Goal: Information Seeking & Learning: Check status

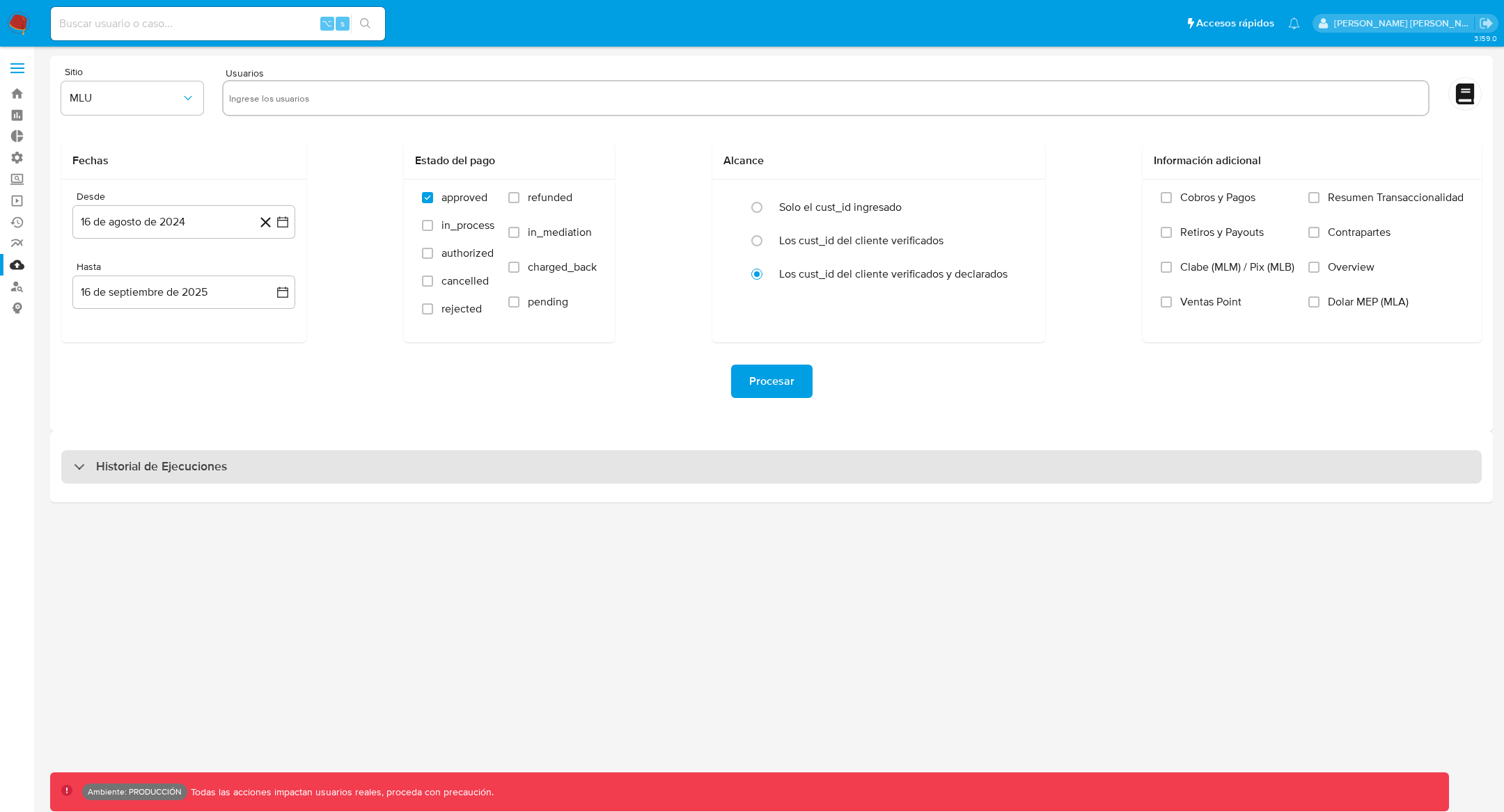
click at [78, 461] on div "Historial de Ejecuciones" at bounding box center [150, 467] width 153 height 16
select select "10"
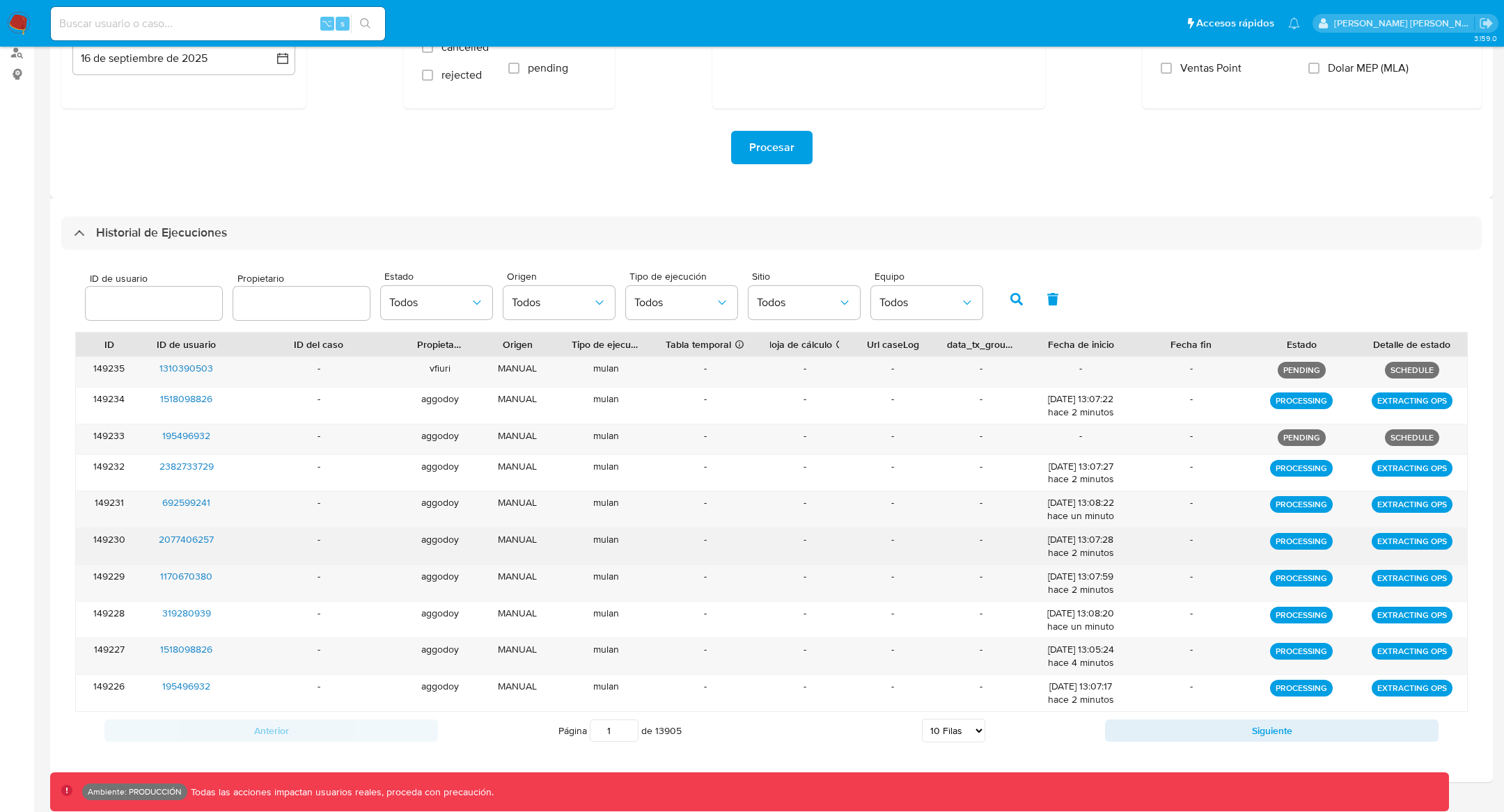
scroll to position [240, 0]
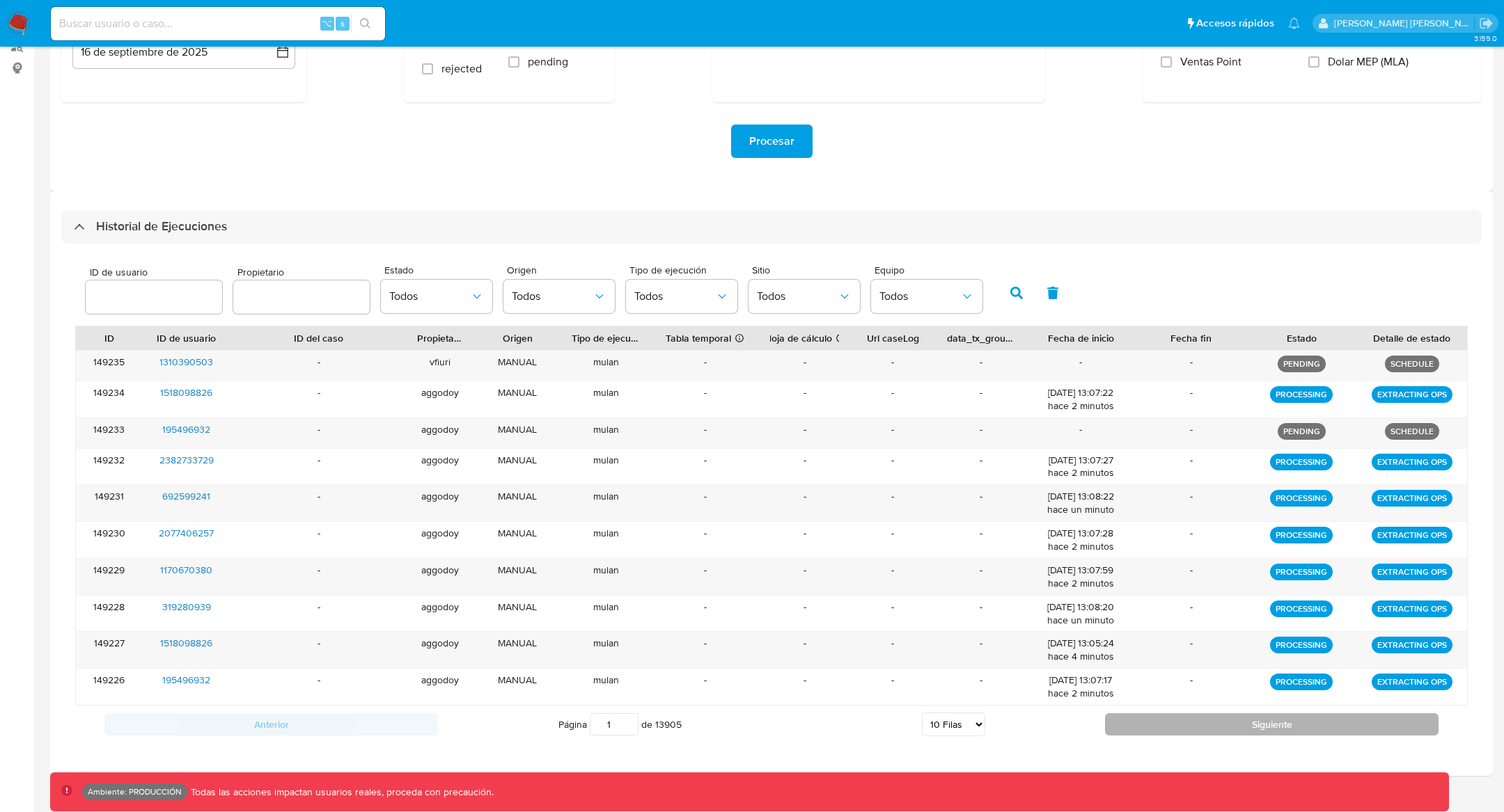
click at [1194, 721] on button "Siguiente" at bounding box center [1272, 724] width 334 height 22
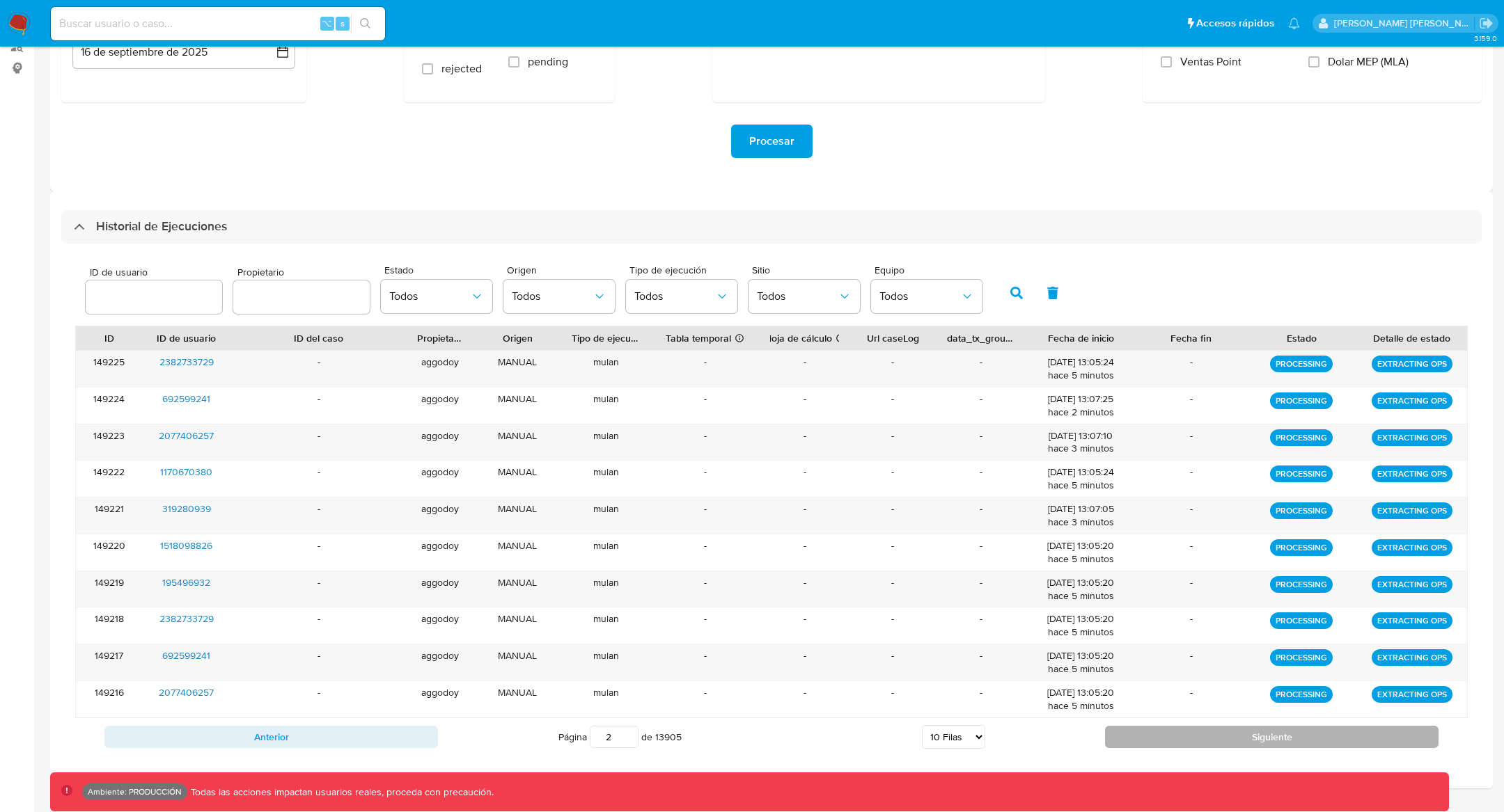
click at [1194, 726] on button "Siguiente" at bounding box center [1272, 737] width 334 height 22
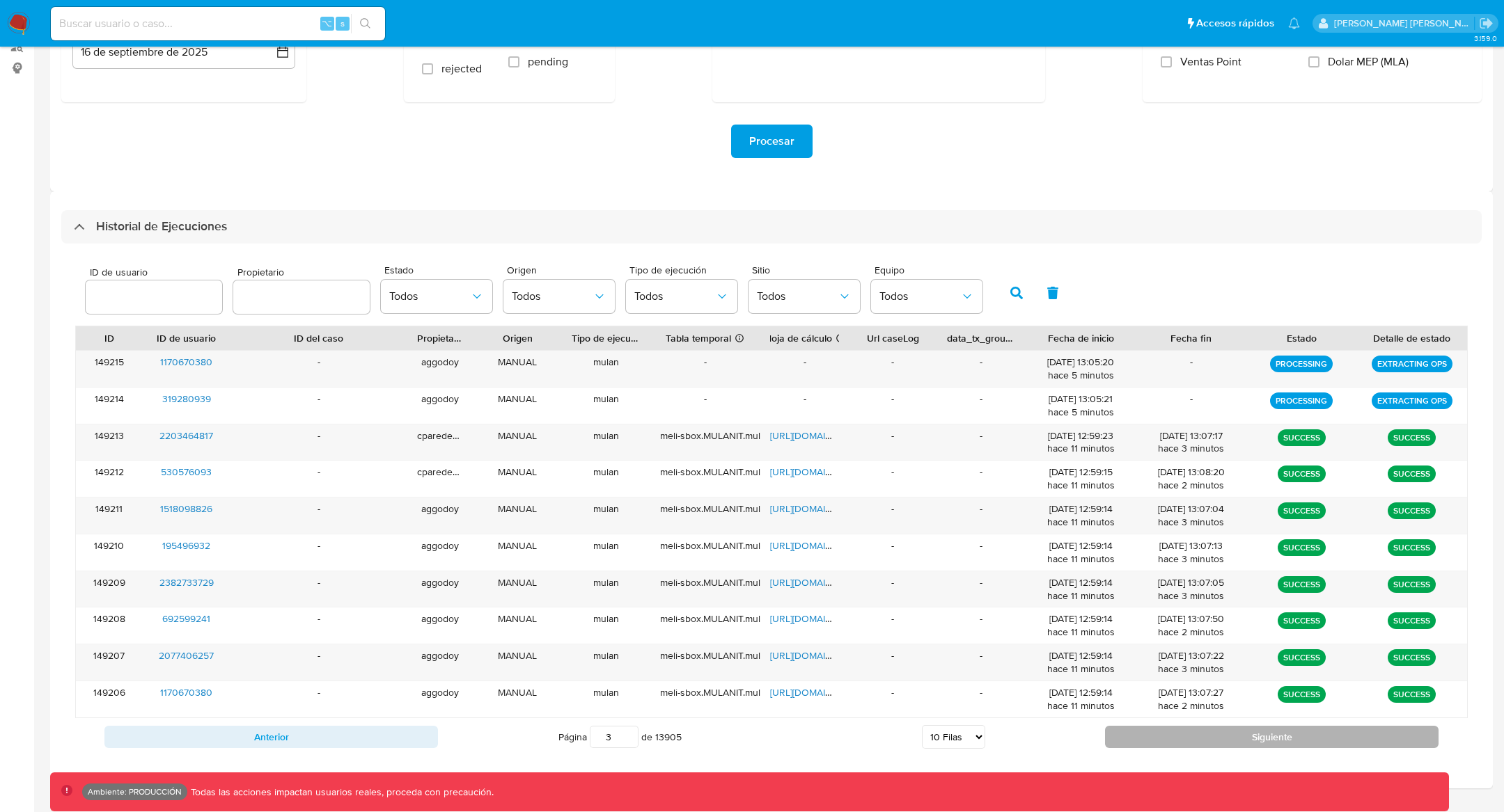
click at [1194, 726] on button "Siguiente" at bounding box center [1272, 737] width 334 height 22
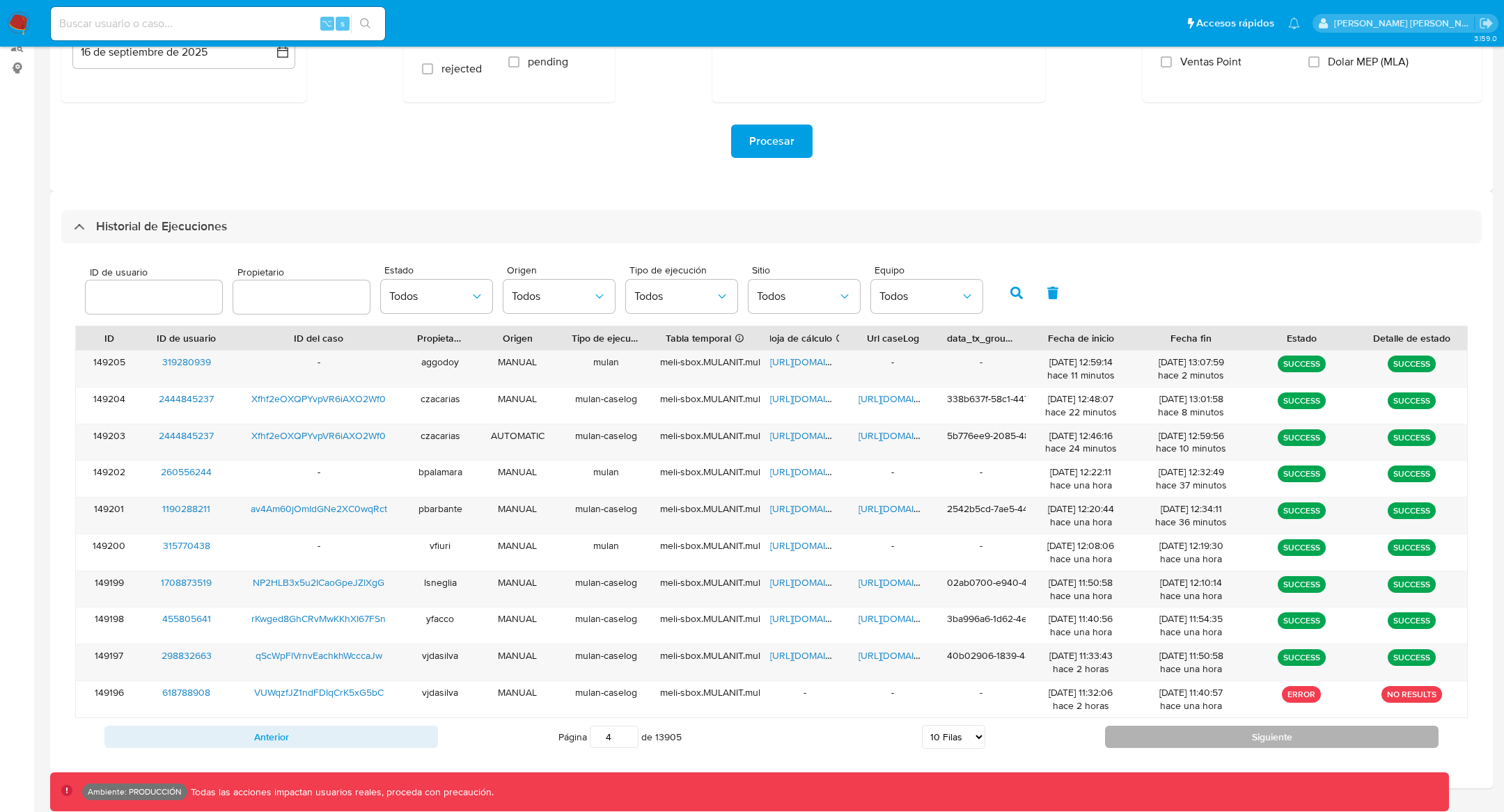
click at [1194, 726] on button "Siguiente" at bounding box center [1272, 737] width 334 height 22
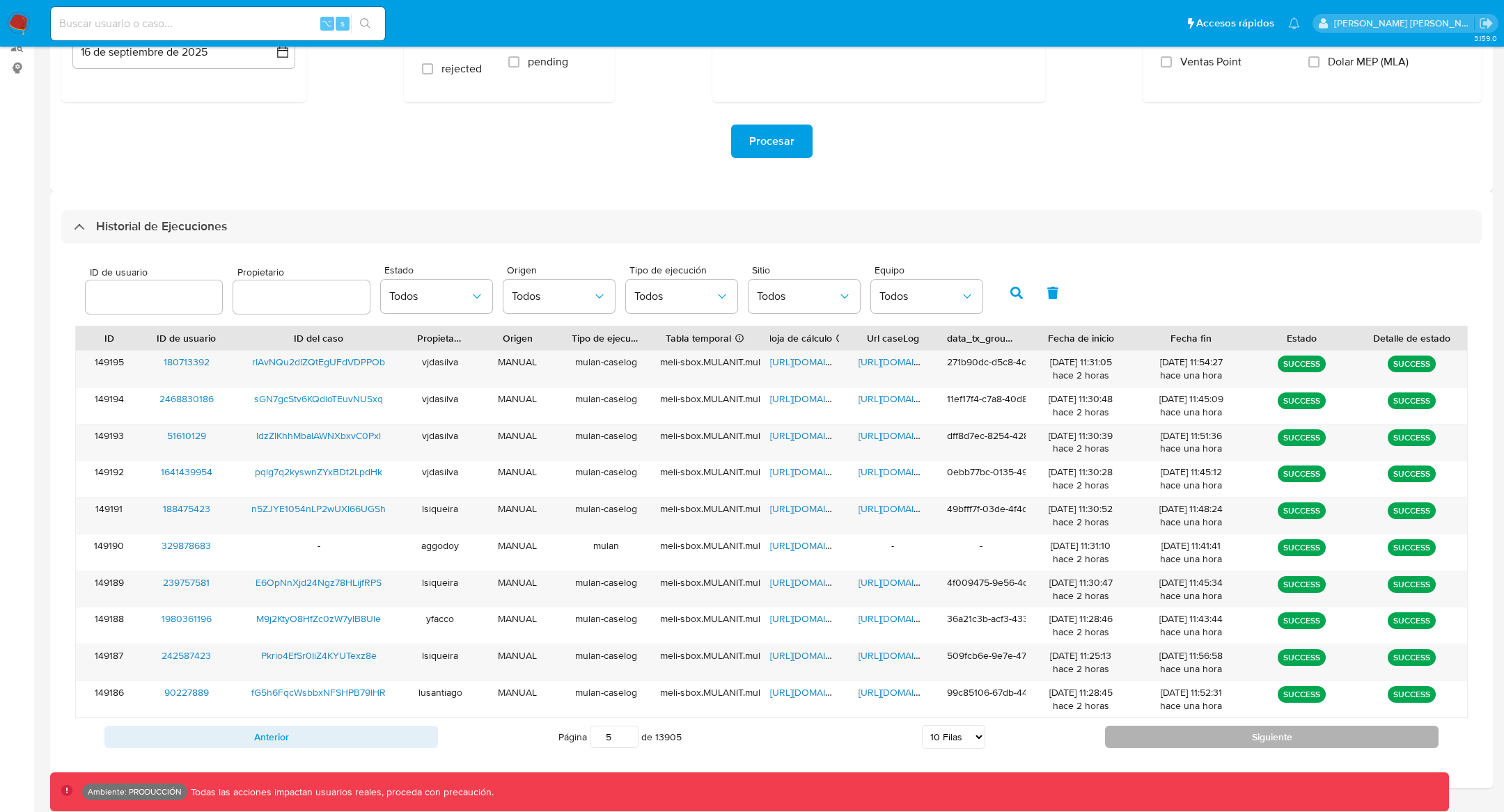
click at [1194, 726] on button "Siguiente" at bounding box center [1272, 737] width 334 height 22
click at [1206, 726] on button "Siguiente" at bounding box center [1272, 737] width 334 height 22
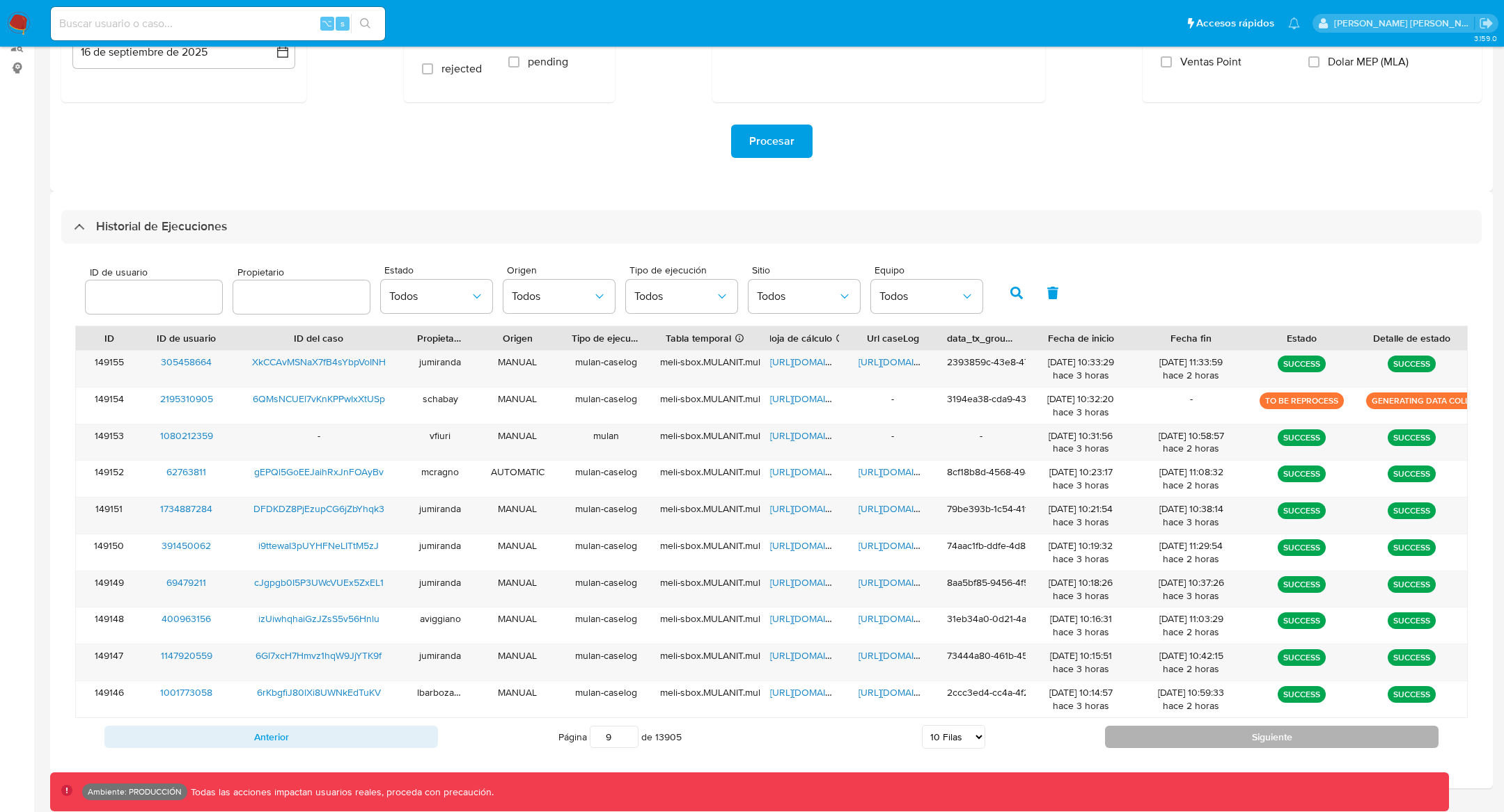
click at [1201, 735] on button "Siguiente" at bounding box center [1272, 737] width 334 height 22
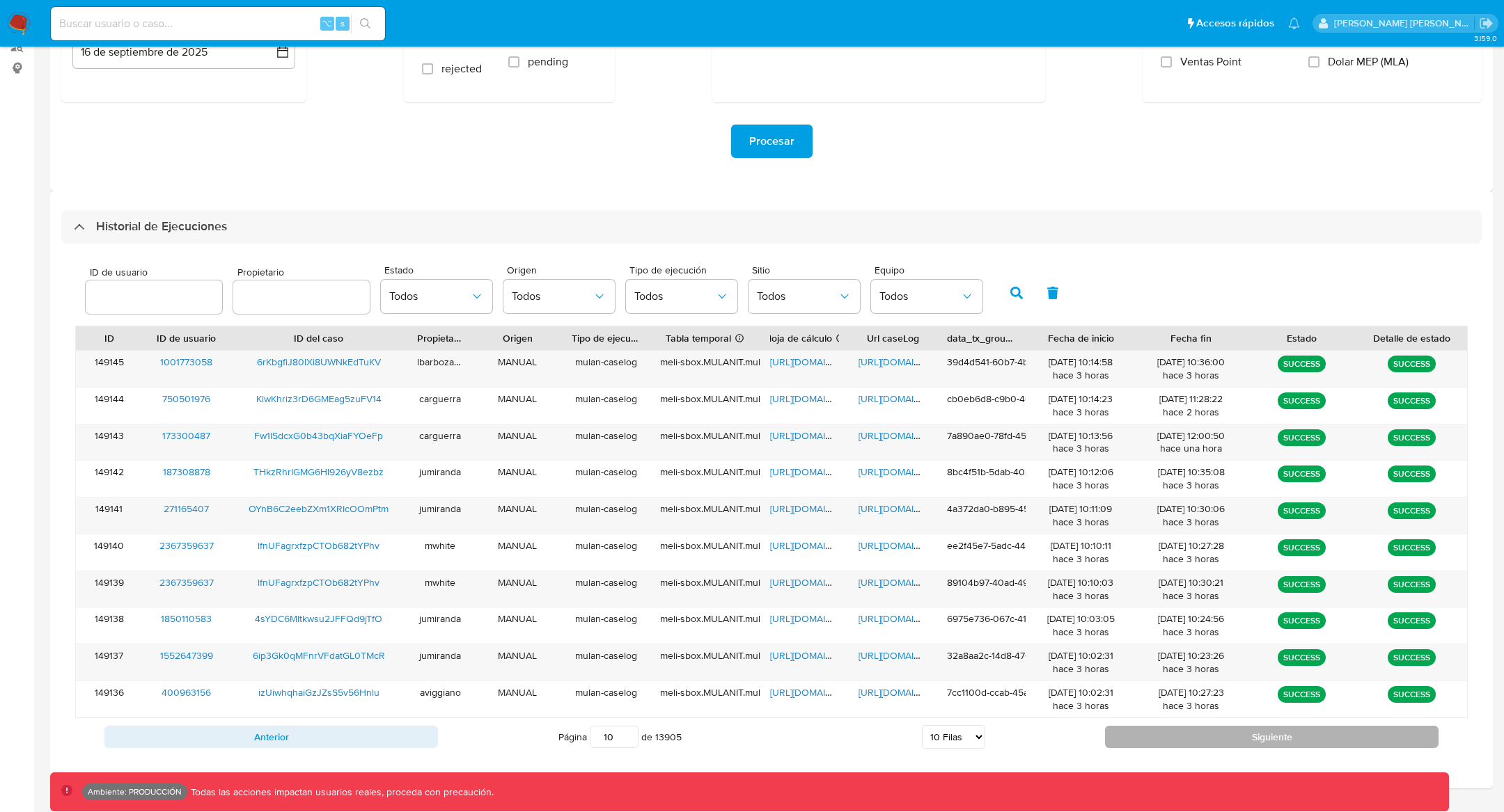
click at [1143, 728] on button "Siguiente" at bounding box center [1272, 737] width 334 height 22
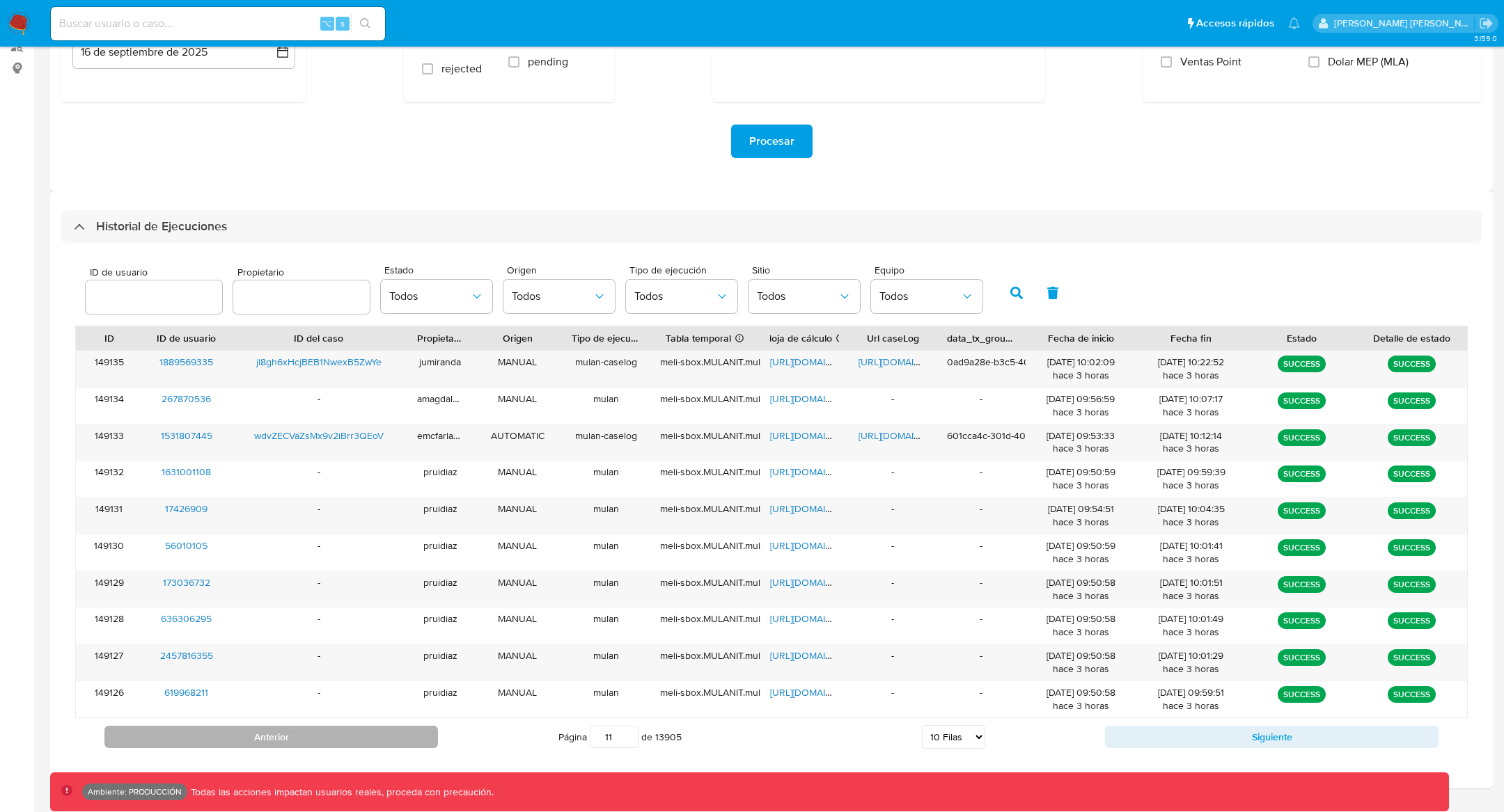
click at [237, 739] on button "Anterior" at bounding box center [271, 737] width 334 height 22
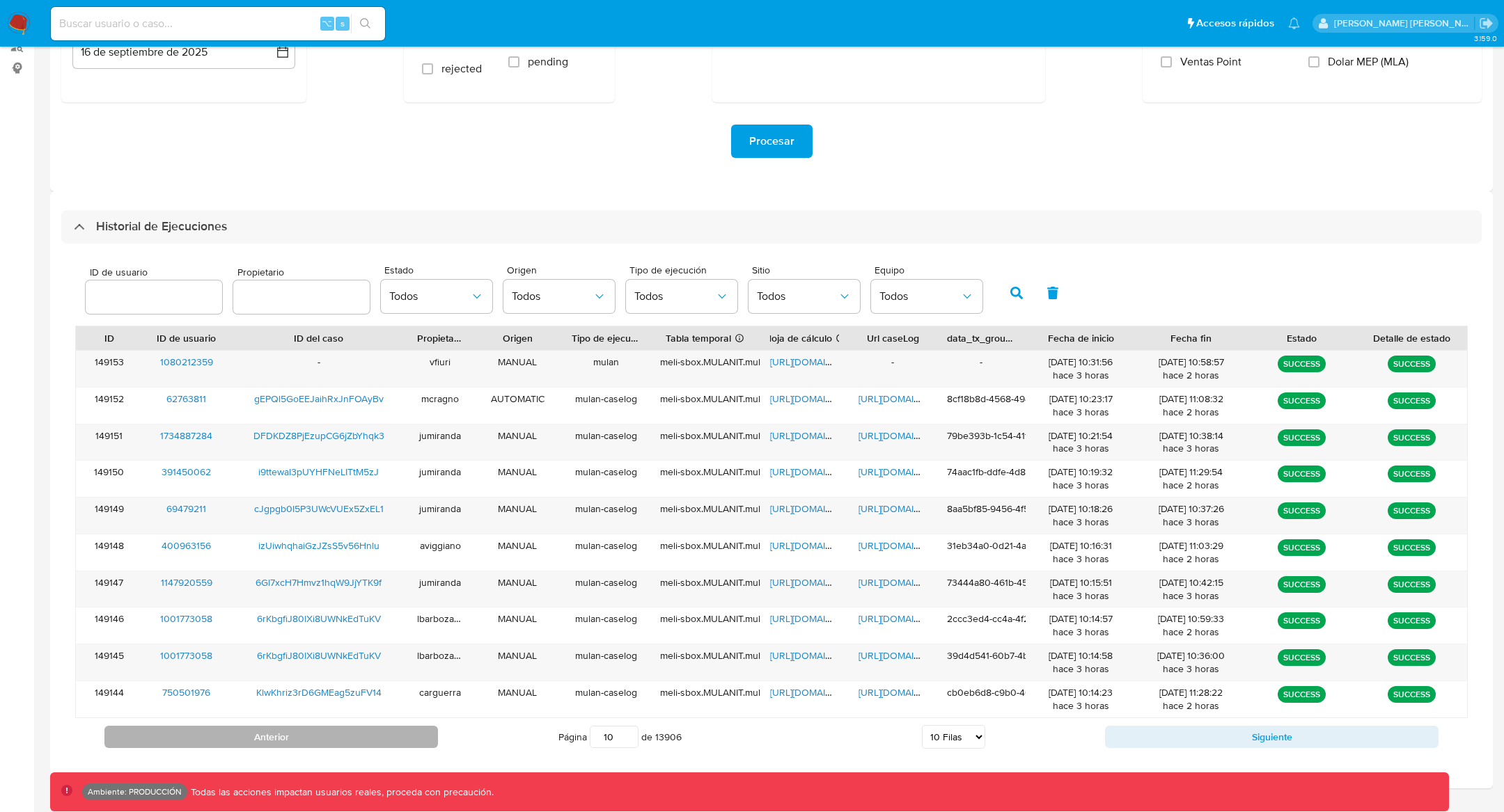
click at [326, 745] on button "Anterior" at bounding box center [271, 737] width 334 height 22
click at [326, 743] on button "Anterior" at bounding box center [271, 737] width 334 height 22
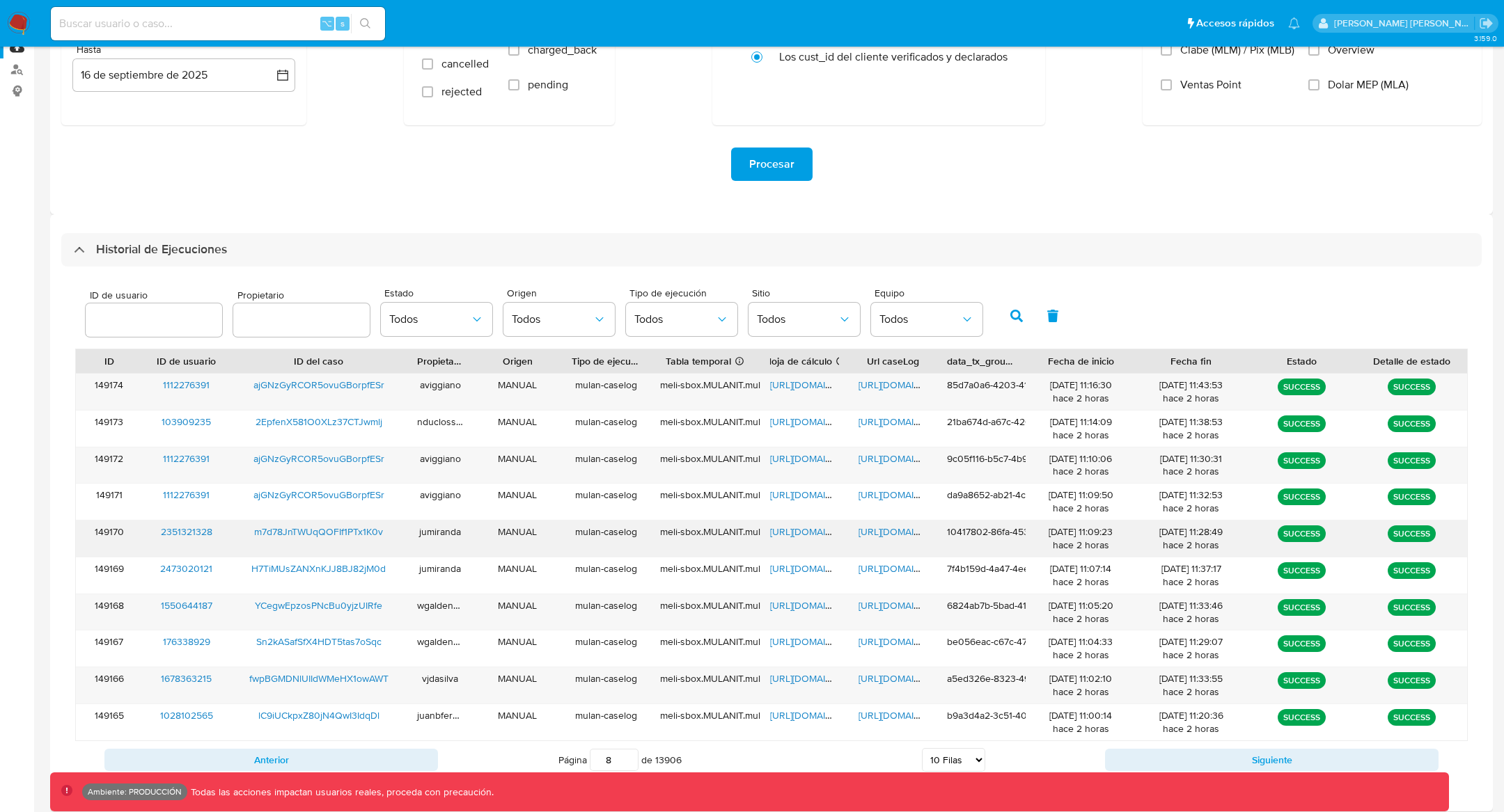
scroll to position [273, 0]
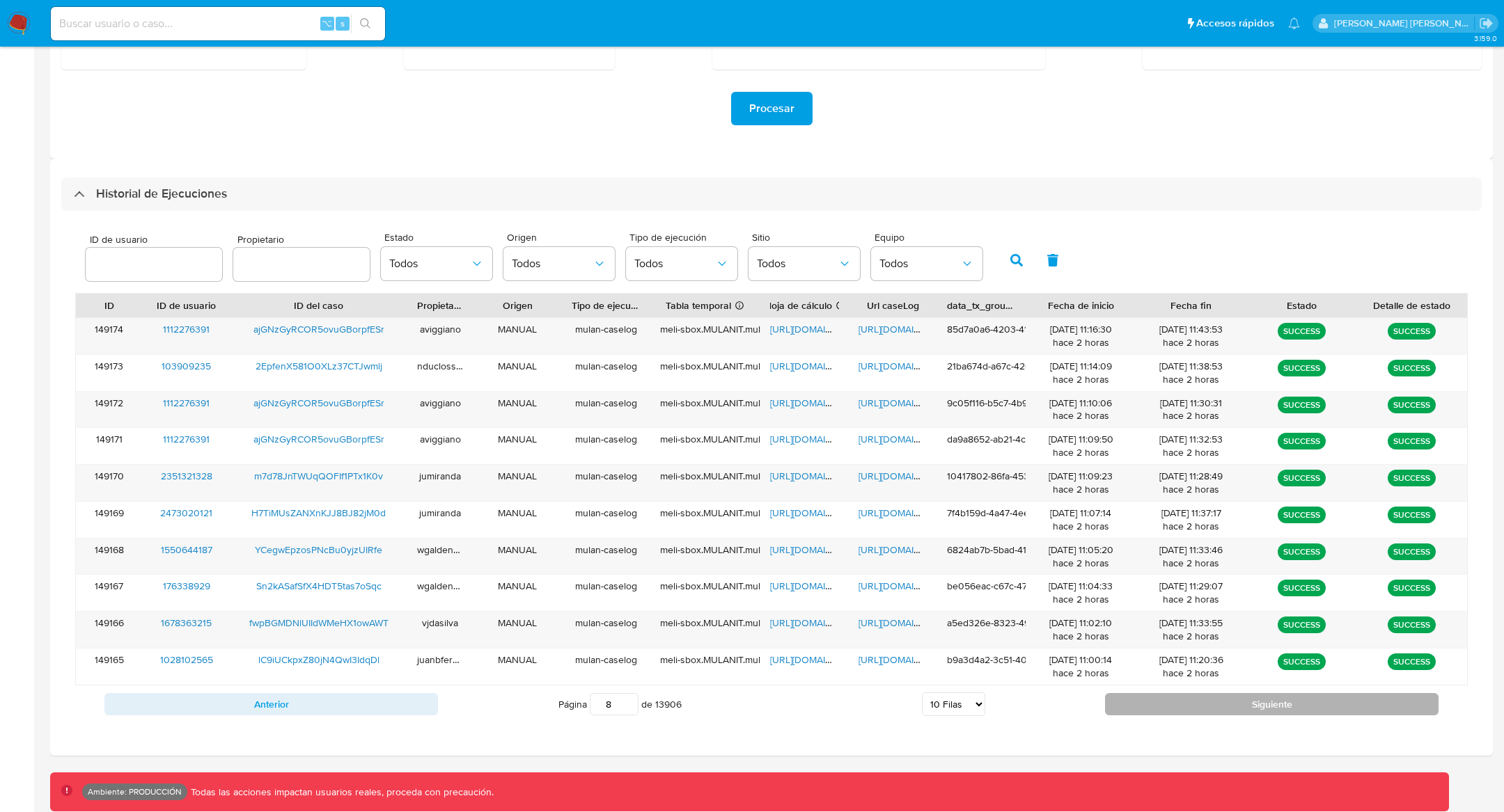
click at [1265, 696] on button "Siguiente" at bounding box center [1272, 704] width 334 height 22
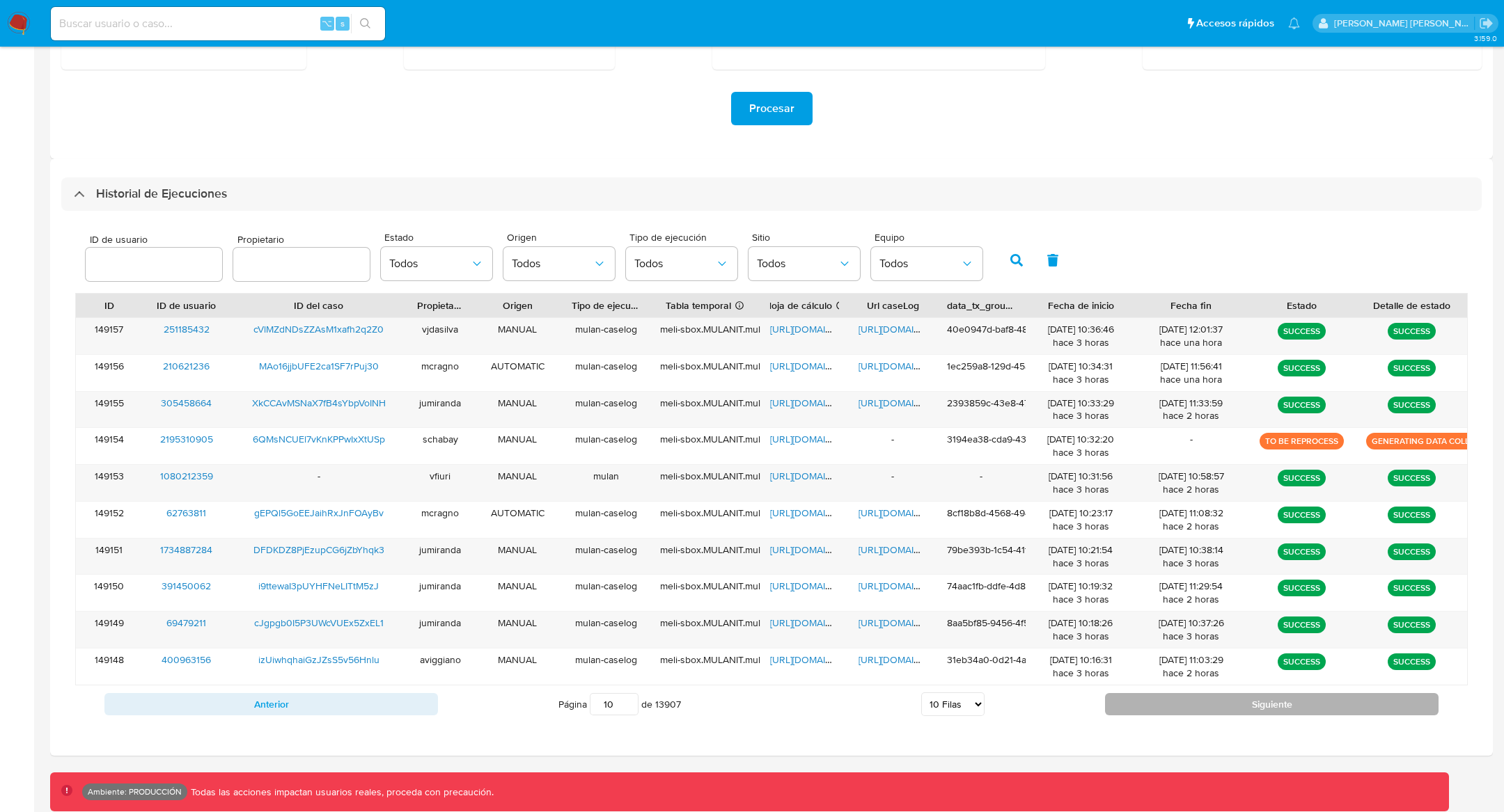
click at [1265, 696] on button "Siguiente" at bounding box center [1272, 704] width 334 height 22
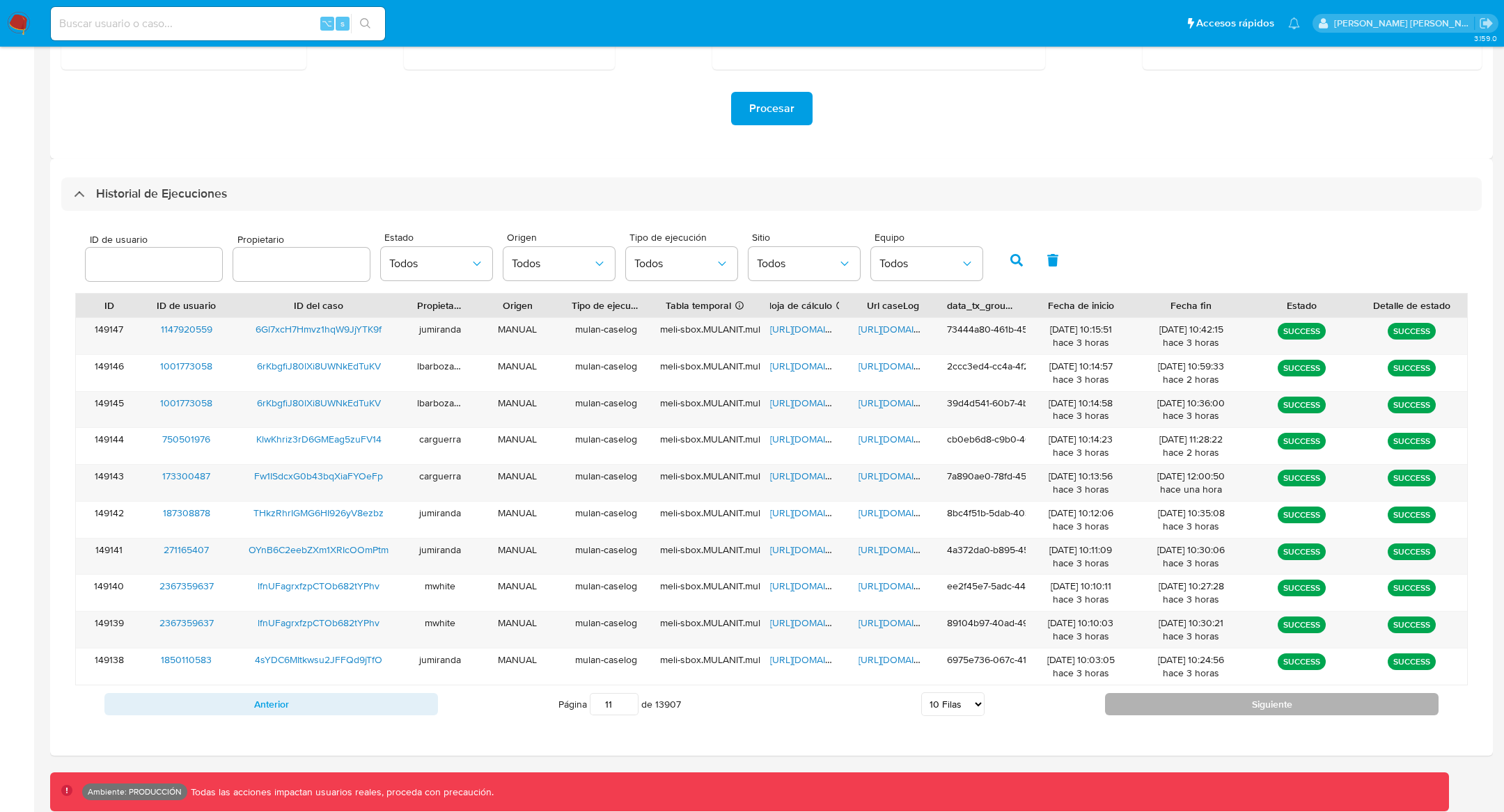
click at [1265, 697] on button "Siguiente" at bounding box center [1272, 704] width 334 height 22
type input "12"
